Goal: Task Accomplishment & Management: Use online tool/utility

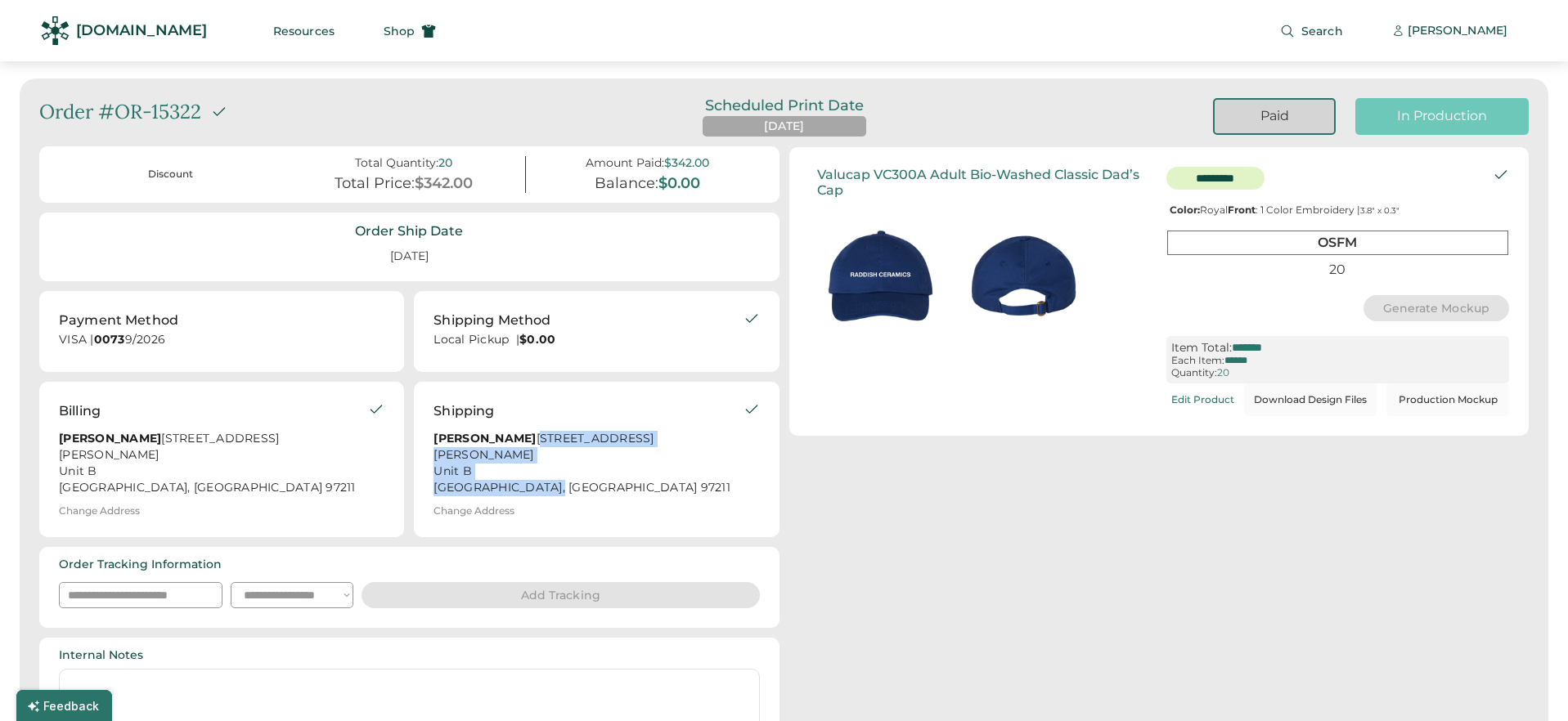
drag, startPoint x: 546, startPoint y: 490, endPoint x: 425, endPoint y: 460, distance: 124.7
click at [425, 460] on div "Shipping Hans Kleinschmidt 64 Northeast Stafford Street Unit B Portland, OR 972…" at bounding box center [596, 460] width 365 height 155
copy div "64 Northeast Stafford Street Unit B Portland, OR 97211"
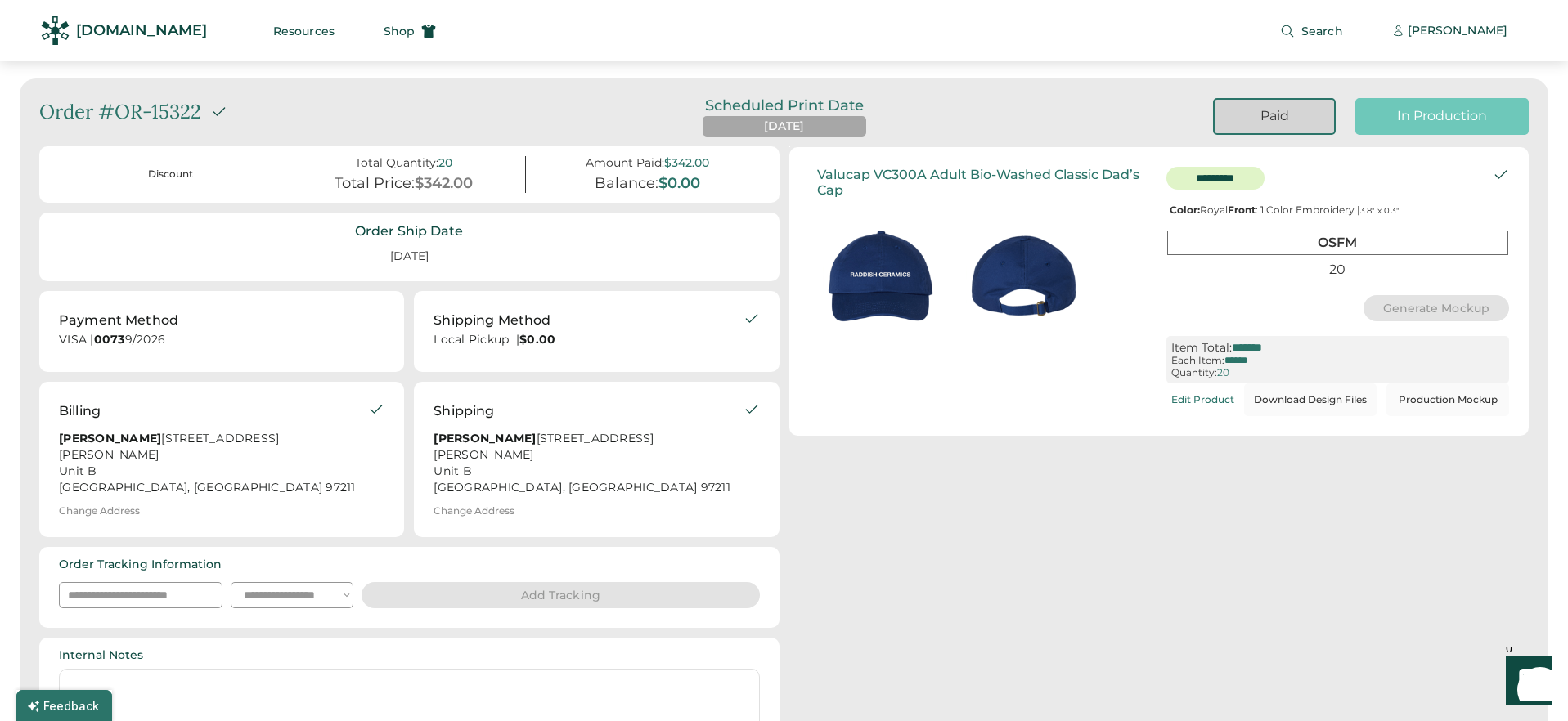
click at [1461, 113] on div "In Production" at bounding box center [1441, 116] width 134 height 18
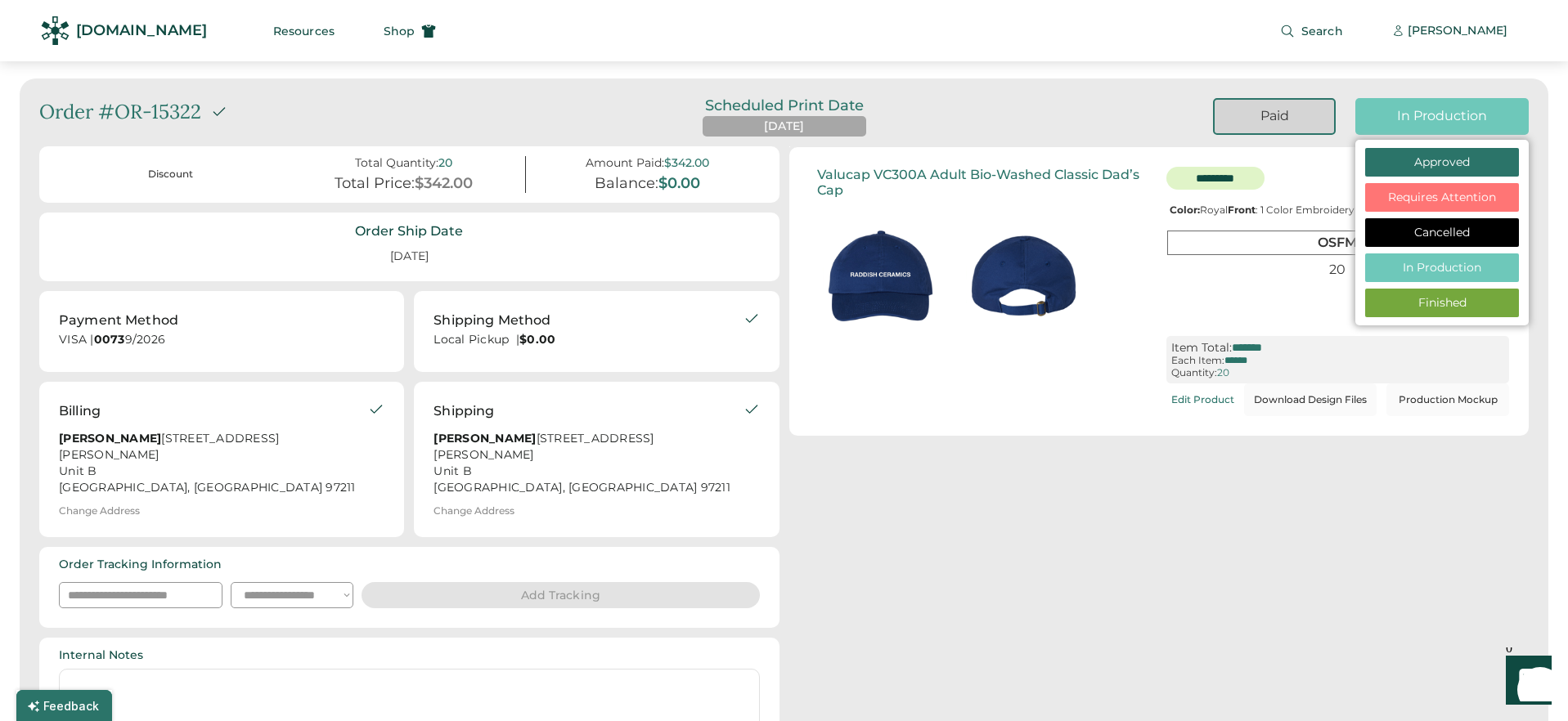
click at [1414, 295] on div "Finished" at bounding box center [1441, 303] width 124 height 16
select select "**********"
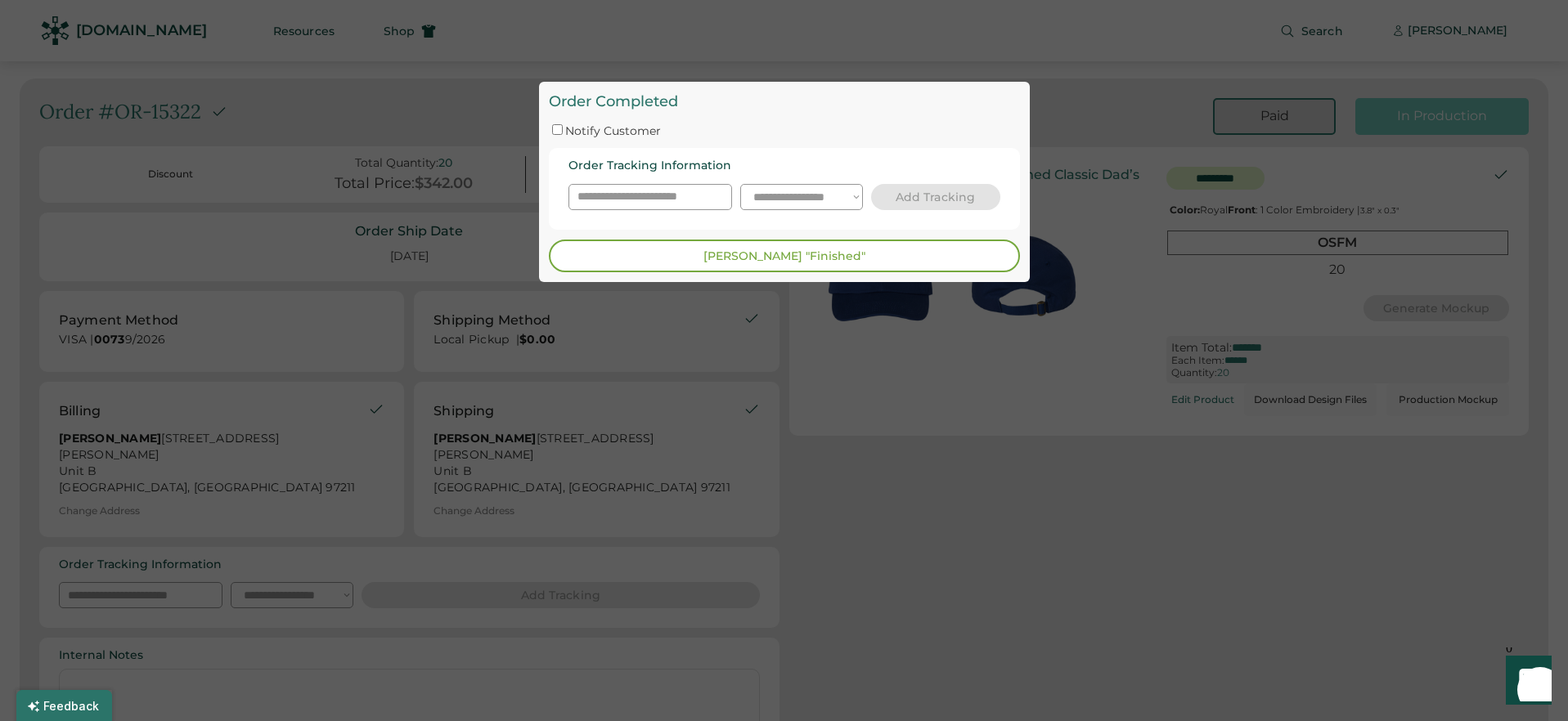
click at [643, 253] on button "Mark "Finished"" at bounding box center [784, 256] width 471 height 33
